Goal: Check status: Check status

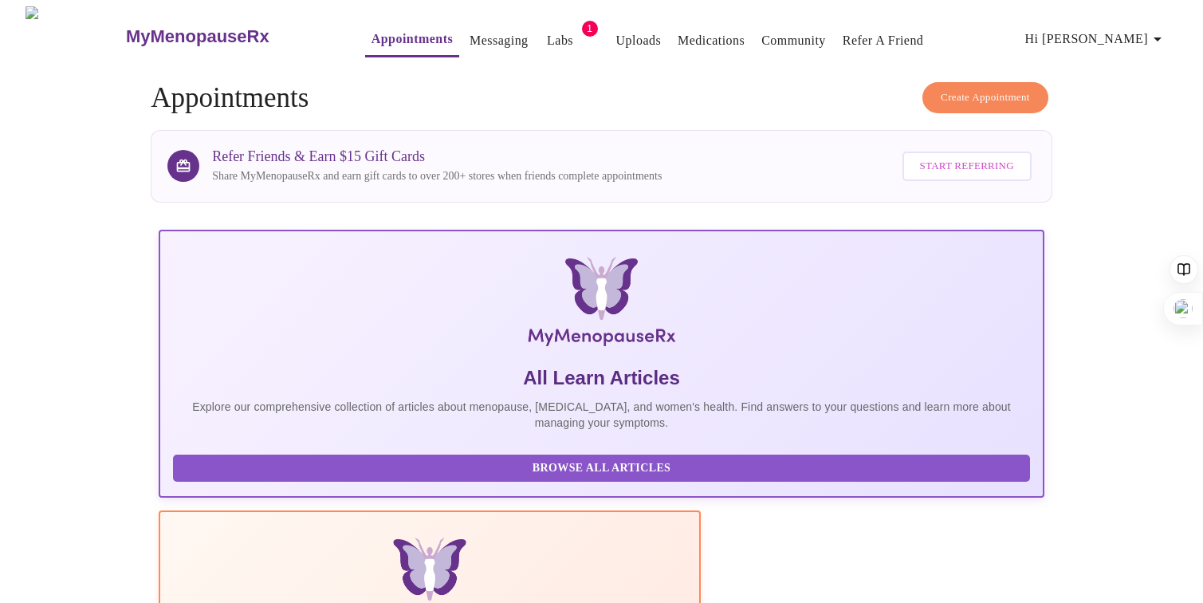
click at [547, 32] on link "Labs" at bounding box center [560, 40] width 26 height 22
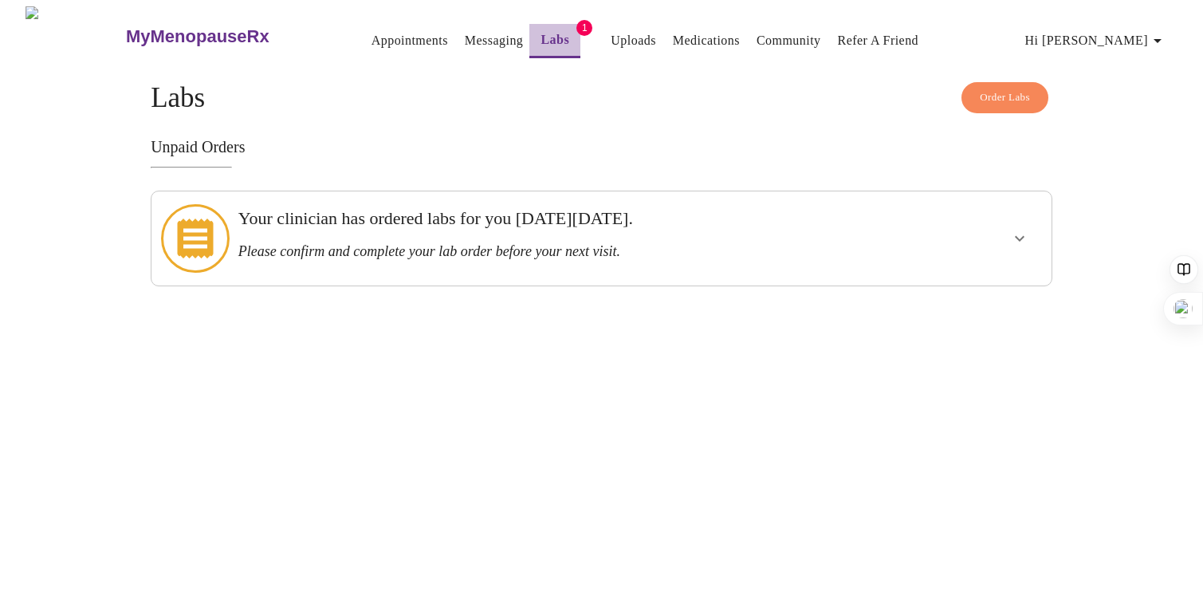
click at [529, 45] on button "Labs" at bounding box center [554, 41] width 51 height 34
click at [875, 227] on h3 "Your clinician has ordered labs for you [DATE][DATE]." at bounding box center [558, 218] width 640 height 21
click at [1018, 237] on icon "show more" at bounding box center [1019, 238] width 19 height 19
